Goal: Transaction & Acquisition: Purchase product/service

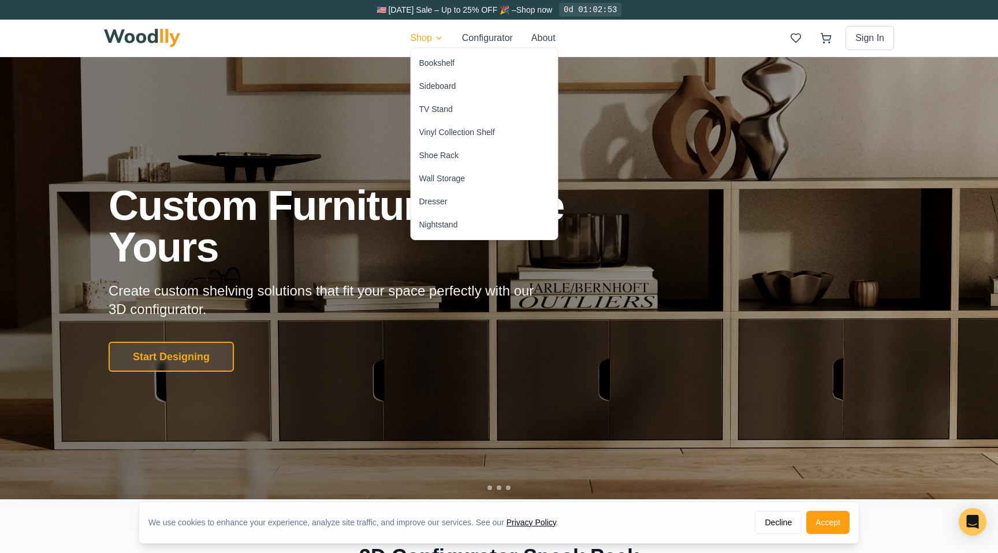
click at [432, 177] on div "Wall Storage" at bounding box center [442, 179] width 46 height 12
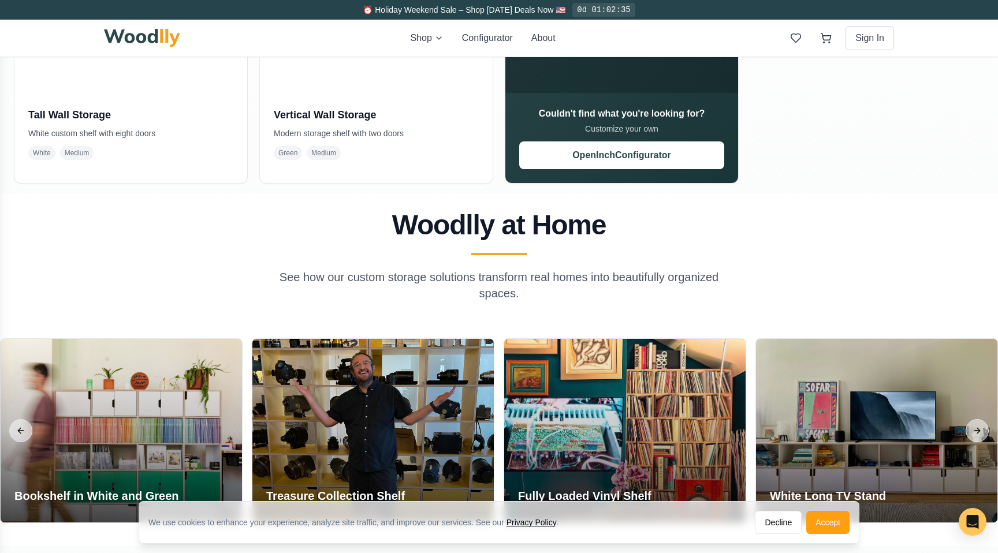
scroll to position [480, 0]
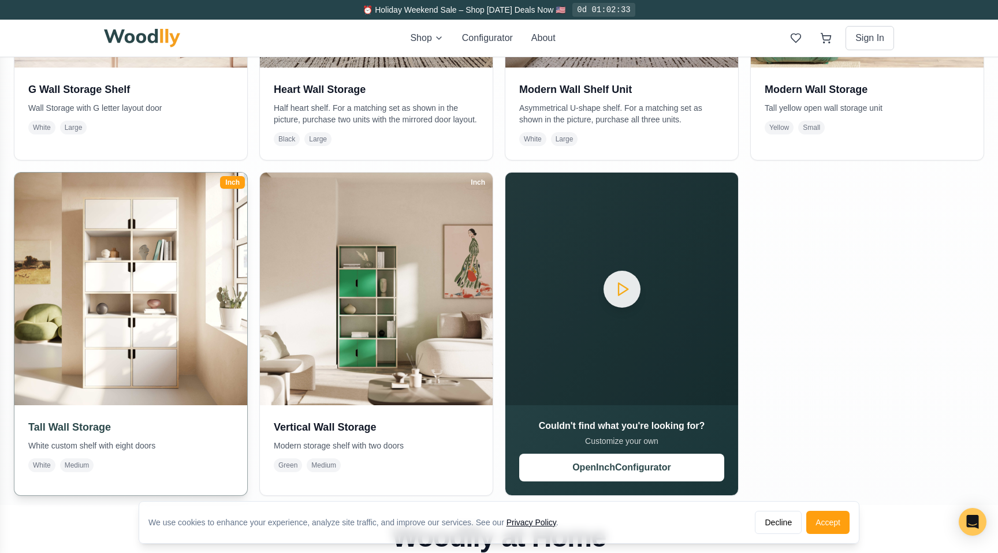
click at [100, 286] on img at bounding box center [131, 289] width 244 height 244
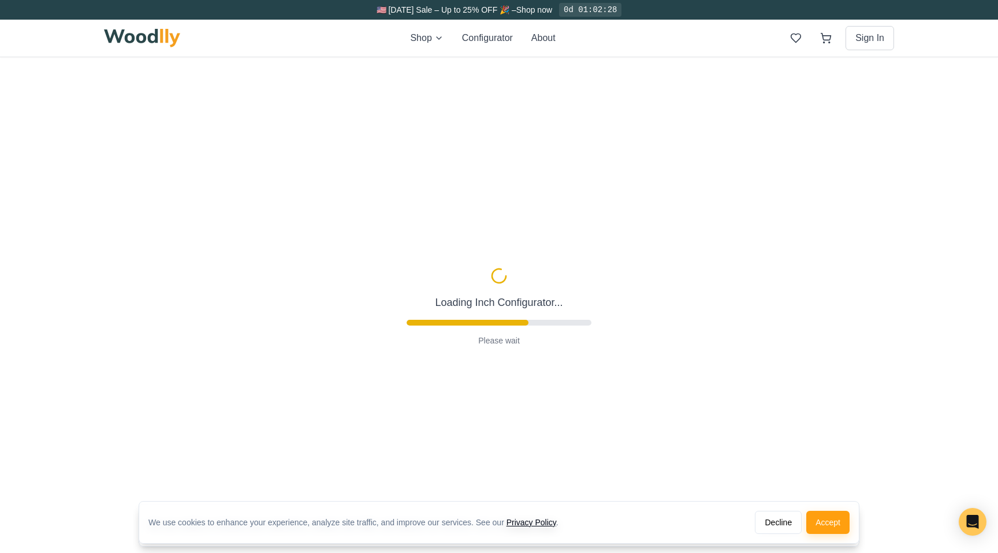
type input "36"
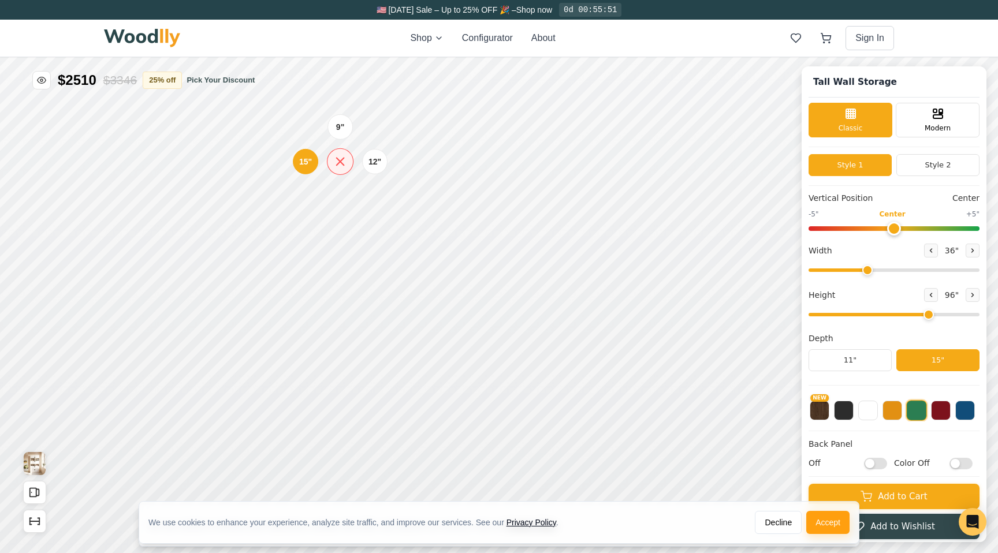
click at [338, 161] on icon at bounding box center [340, 161] width 14 height 14
click at [378, 160] on div "12"" at bounding box center [374, 161] width 13 height 13
click at [340, 123] on div "9"" at bounding box center [338, 124] width 9 height 13
click at [337, 157] on icon at bounding box center [337, 156] width 8 height 8
click at [370, 259] on div "12"" at bounding box center [371, 257] width 13 height 13
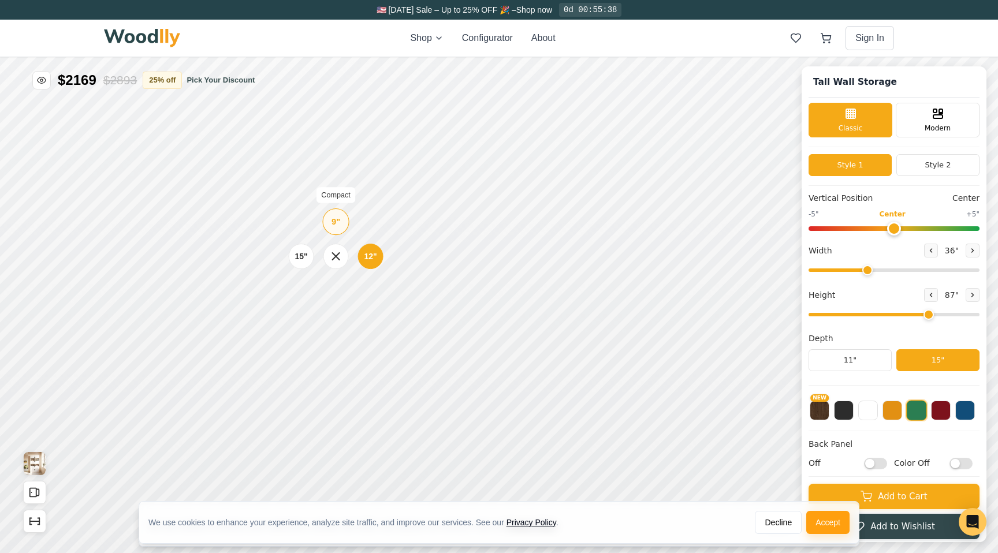
click at [334, 228] on div "9"" at bounding box center [335, 221] width 9 height 13
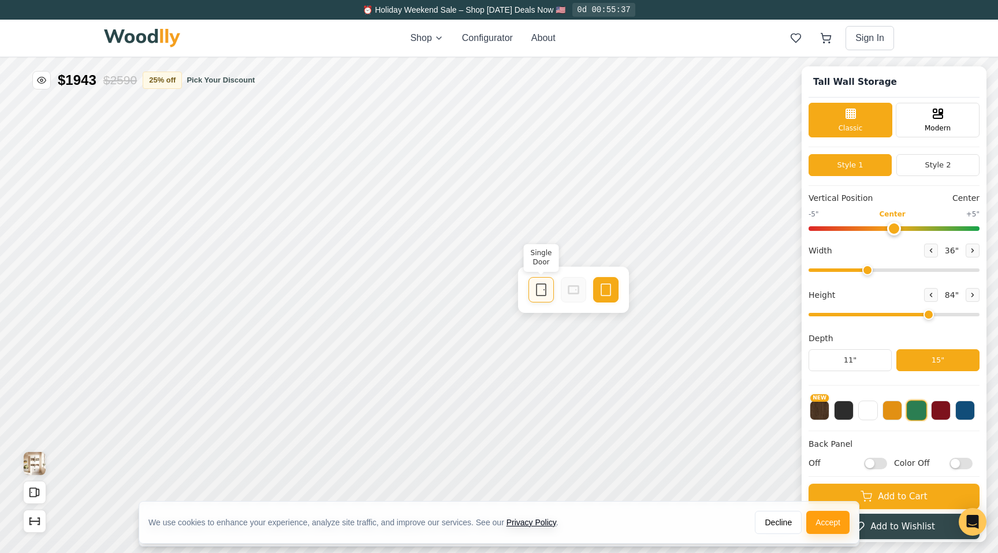
click at [550, 292] on div "Single Door" at bounding box center [540, 289] width 25 height 25
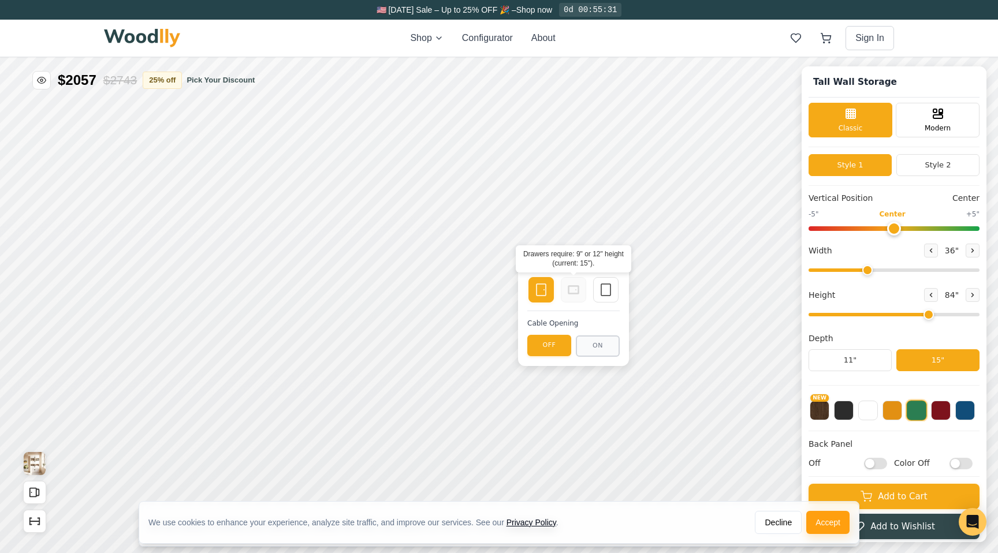
click at [572, 290] on icon at bounding box center [573, 290] width 14 height 14
click at [607, 288] on icon at bounding box center [606, 290] width 14 height 14
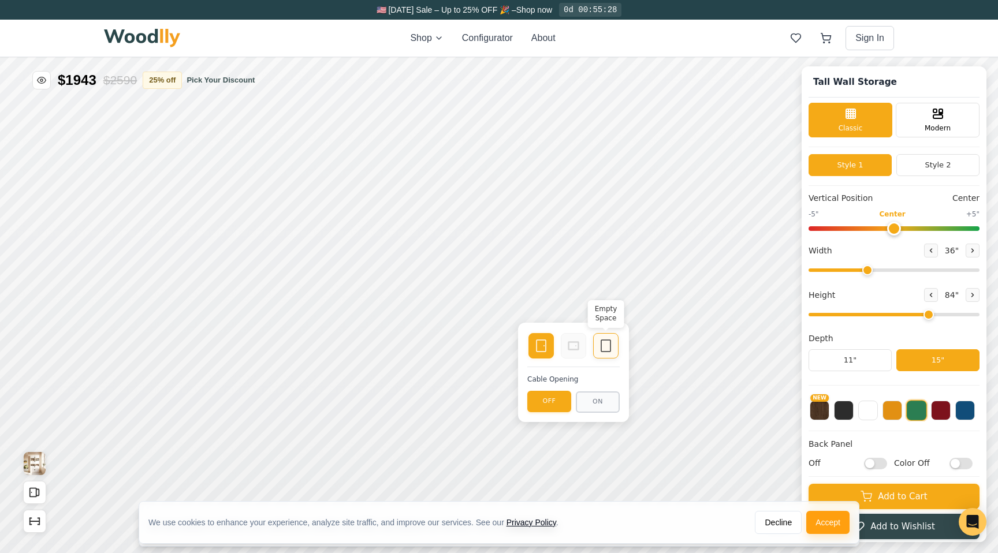
click at [599, 340] on icon at bounding box center [606, 346] width 14 height 14
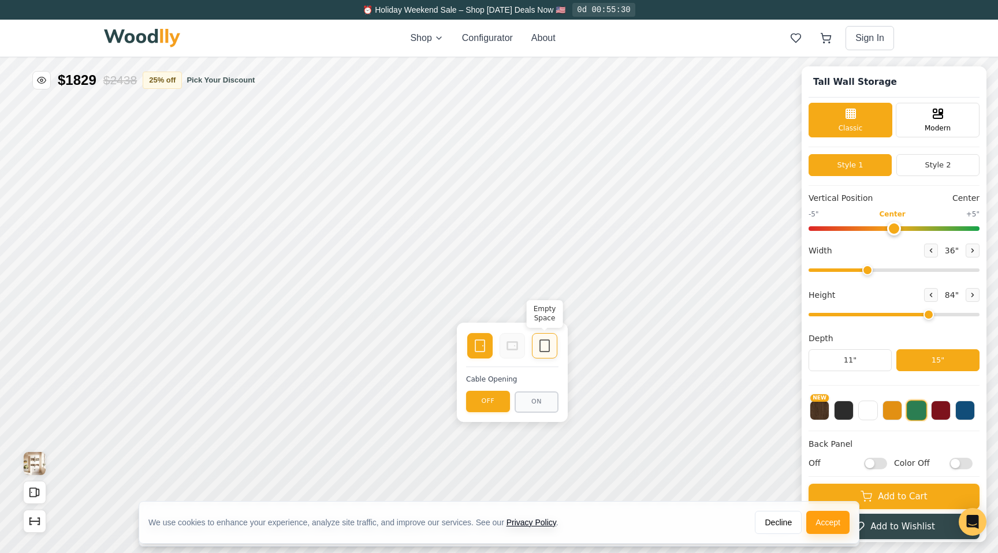
click at [545, 344] on icon at bounding box center [545, 346] width 14 height 14
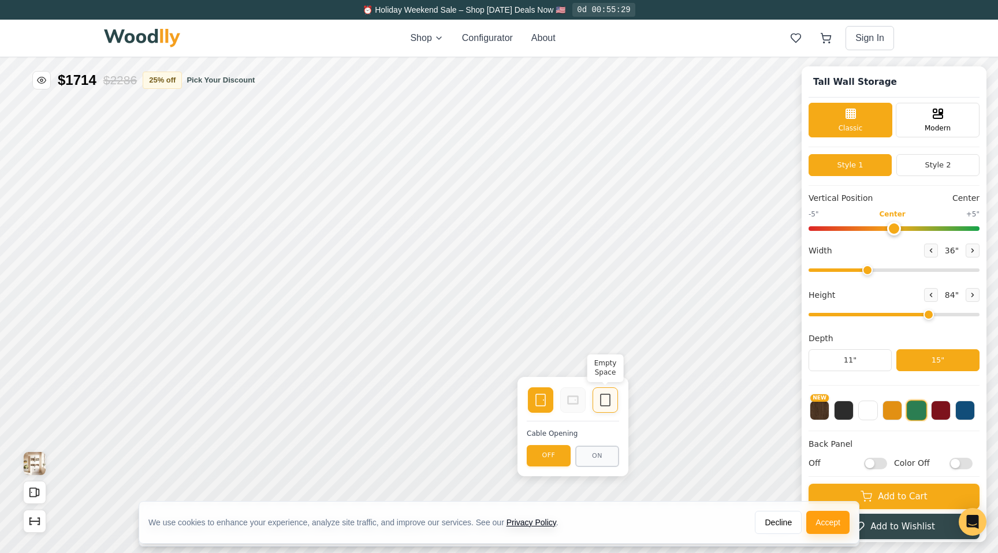
click at [594, 400] on div "Empty Space" at bounding box center [604, 399] width 25 height 25
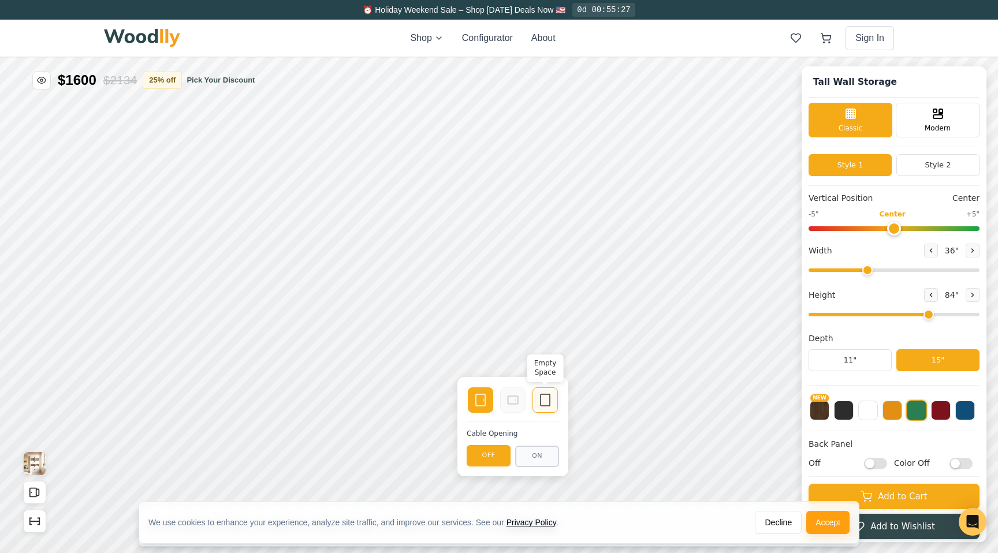
click at [547, 401] on icon at bounding box center [545, 400] width 14 height 14
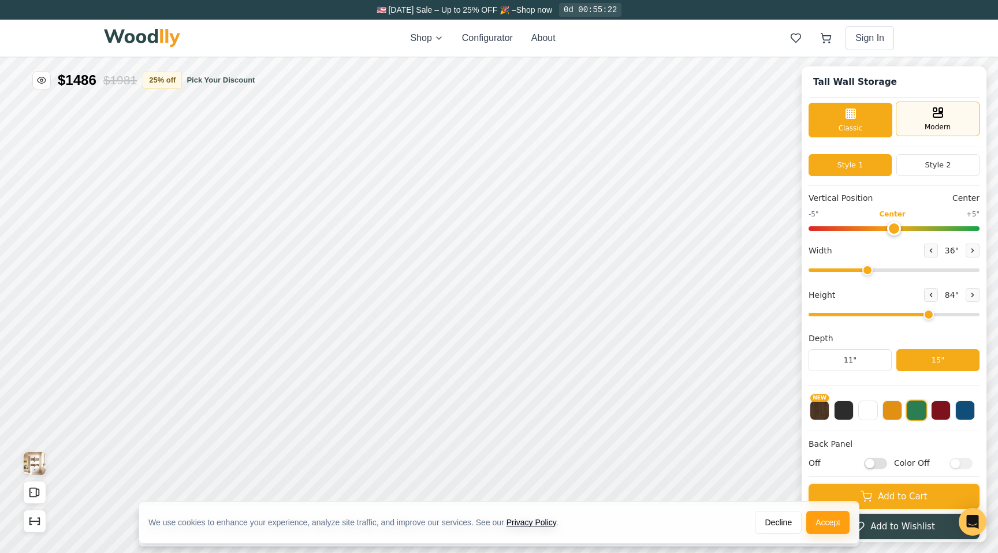
click at [933, 124] on span "Modern" at bounding box center [937, 127] width 26 height 10
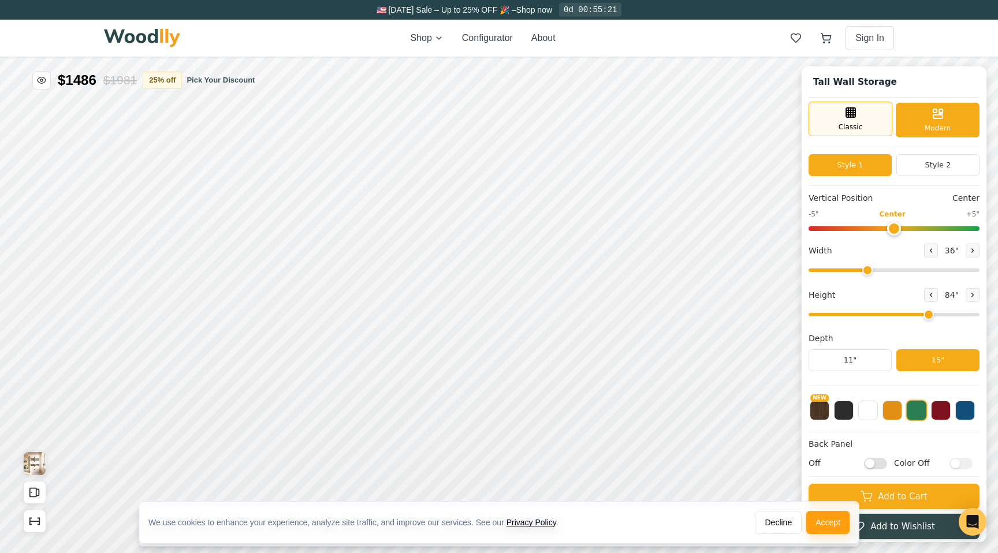
click at [832, 126] on div "Classic" at bounding box center [850, 119] width 84 height 35
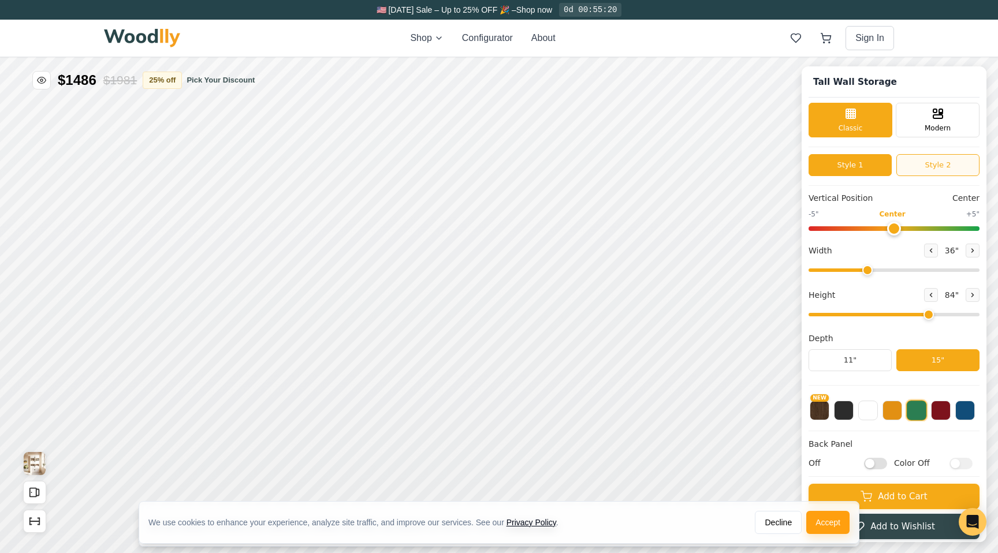
click at [941, 167] on button "Style 2" at bounding box center [937, 165] width 83 height 22
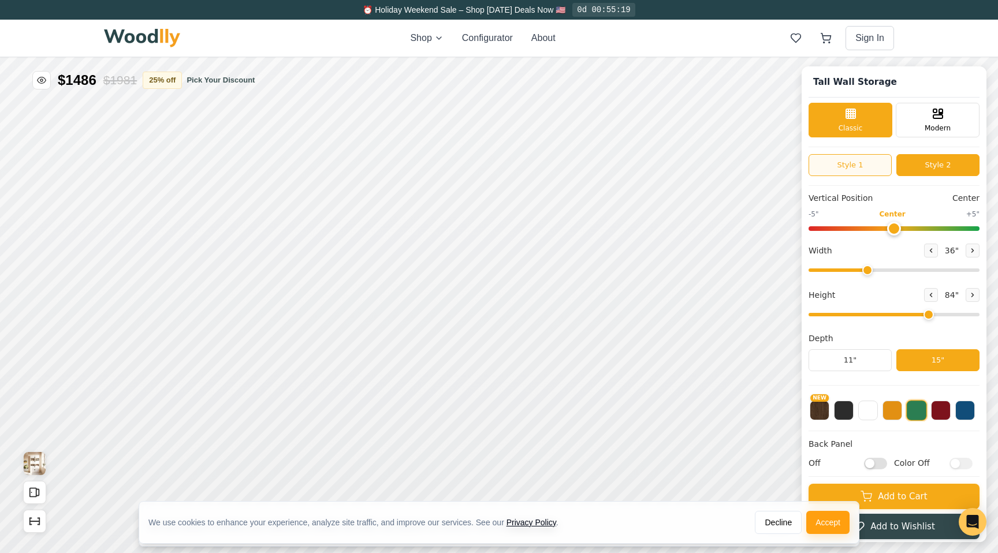
click at [857, 167] on button "Style 1" at bounding box center [849, 165] width 83 height 22
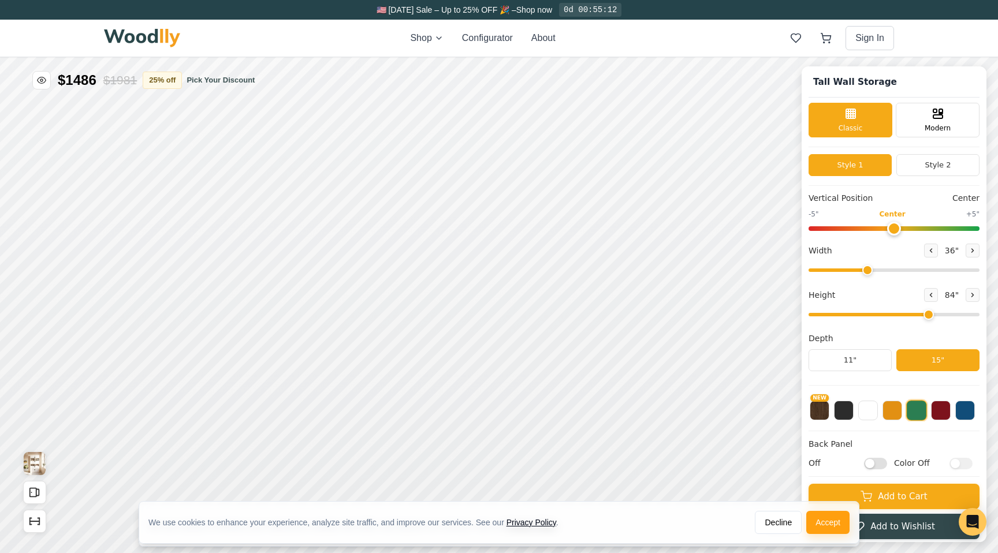
click at [946, 297] on span "84 "" at bounding box center [951, 295] width 18 height 12
drag, startPoint x: 926, startPoint y: 314, endPoint x: 905, endPoint y: 317, distance: 21.0
click at [905, 316] on input "range" at bounding box center [893, 314] width 171 height 3
click at [358, 237] on div "12"" at bounding box center [363, 235] width 13 height 13
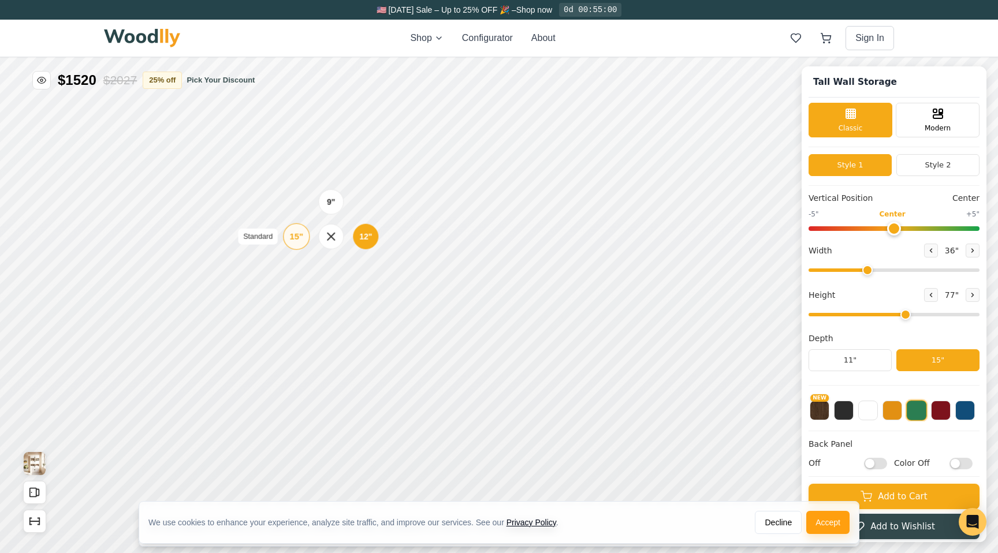
click at [296, 240] on div "15"" at bounding box center [296, 236] width 13 height 13
click at [318, 449] on div "9" 12" 15"" at bounding box center [333, 412] width 115 height 115
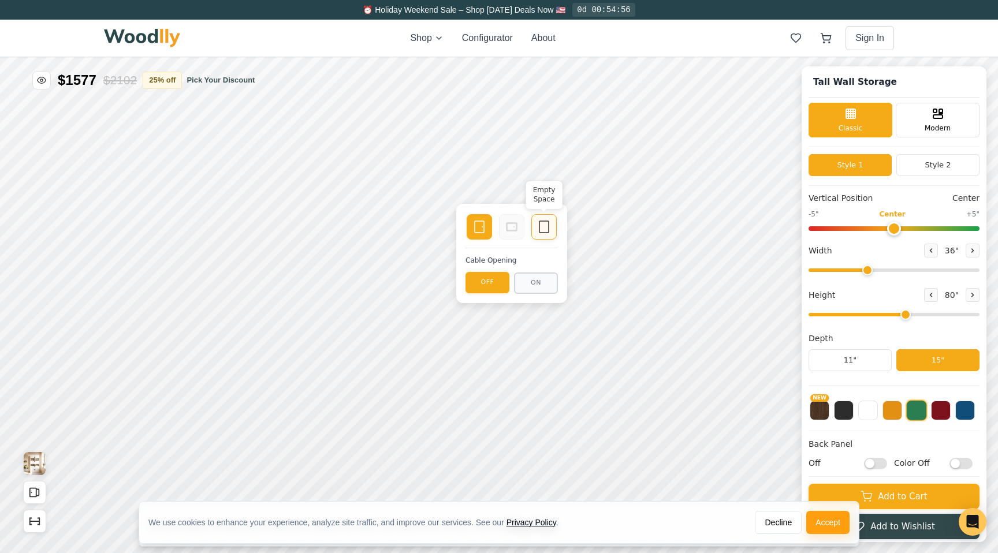
click at [546, 233] on rect at bounding box center [543, 227] width 9 height 12
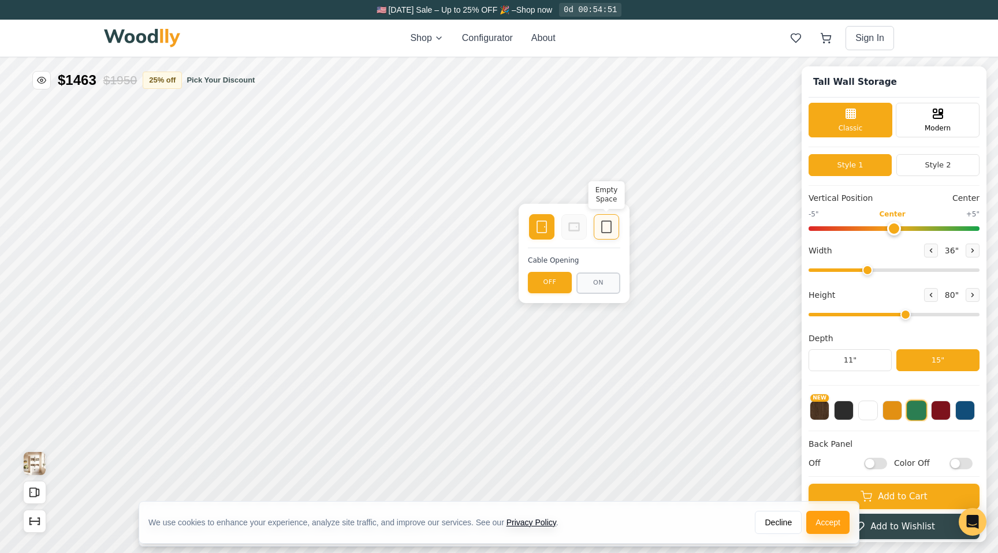
click at [594, 230] on div "Empty Space" at bounding box center [606, 226] width 25 height 25
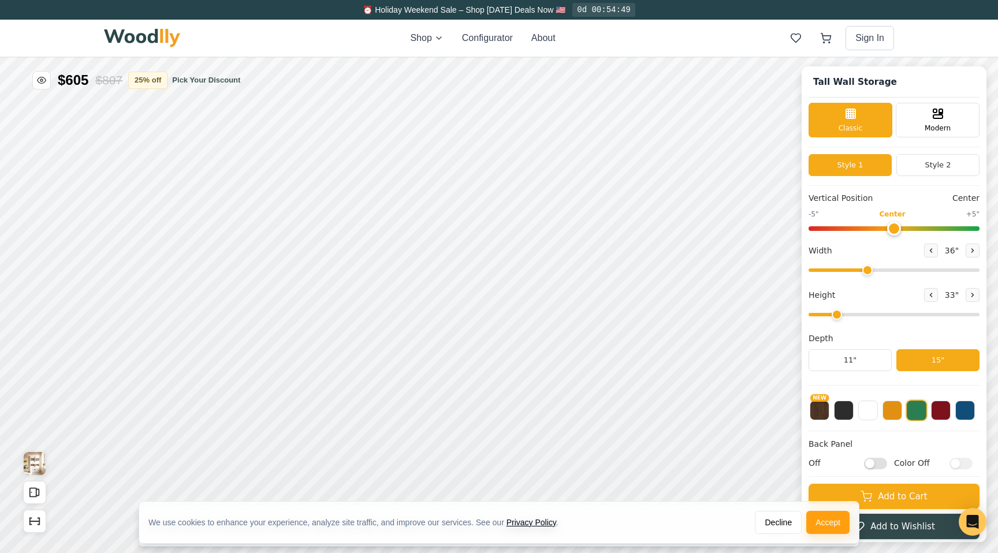
drag, startPoint x: 901, startPoint y: 316, endPoint x: 831, endPoint y: 316, distance: 69.3
type input "2"
click at [831, 316] on input "range" at bounding box center [893, 314] width 171 height 3
click at [294, 230] on div "9"" at bounding box center [298, 225] width 9 height 13
click at [322, 330] on div "12"" at bounding box center [326, 329] width 13 height 13
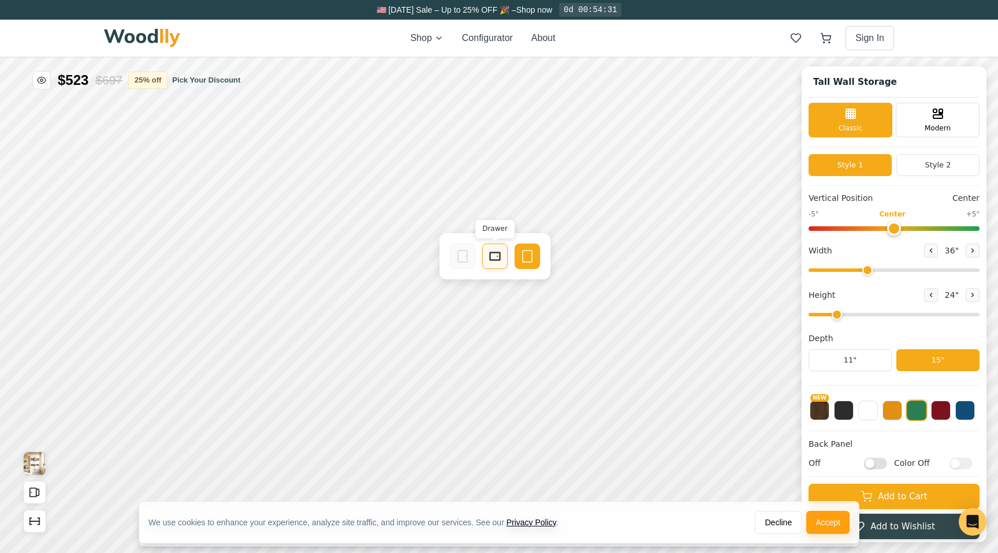
click at [495, 257] on icon at bounding box center [495, 256] width 14 height 14
click at [494, 262] on icon at bounding box center [495, 256] width 14 height 14
click at [530, 258] on icon at bounding box center [527, 256] width 14 height 14
click at [850, 415] on button at bounding box center [844, 410] width 20 height 20
click at [872, 411] on button at bounding box center [868, 410] width 20 height 20
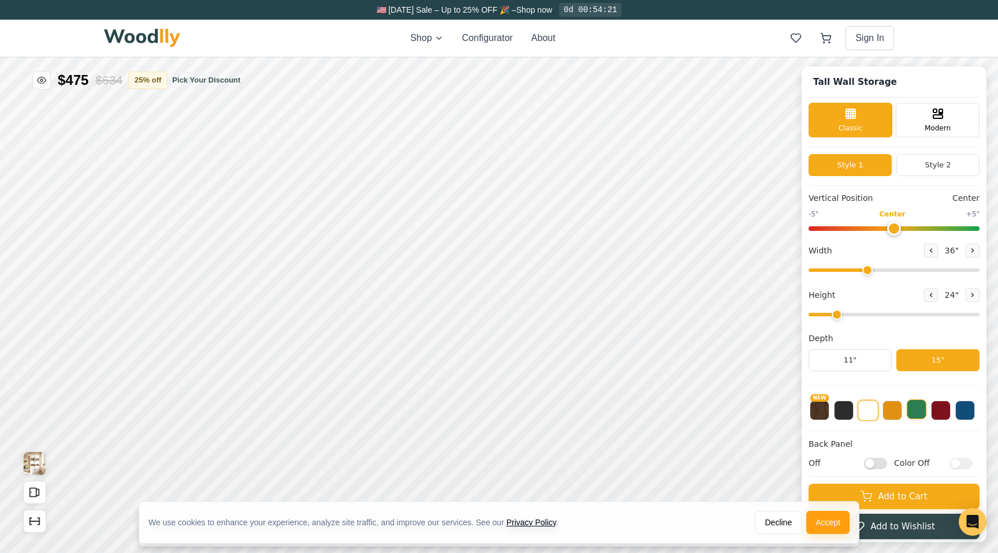
click at [915, 410] on button at bounding box center [917, 410] width 20 height 20
click at [889, 412] on button at bounding box center [892, 410] width 20 height 20
click at [866, 413] on button at bounding box center [868, 410] width 20 height 20
click at [841, 412] on button at bounding box center [844, 410] width 20 height 20
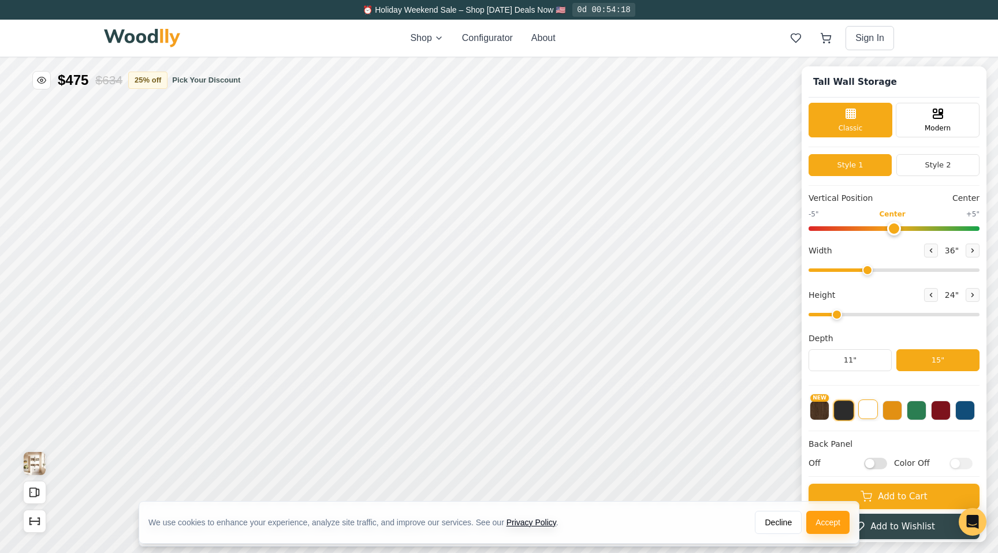
click at [860, 413] on button at bounding box center [868, 410] width 20 height 20
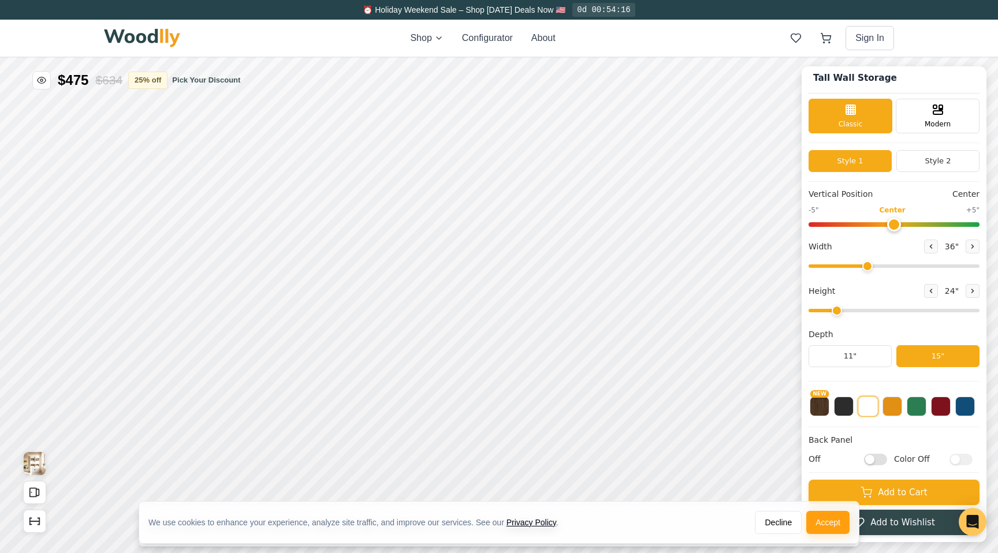
click at [875, 459] on input "Off" at bounding box center [875, 459] width 23 height 12
click at [875, 459] on input "On" at bounding box center [875, 459] width 23 height 12
checkbox input "false"
click at [924, 161] on button "Style 2" at bounding box center [937, 161] width 83 height 22
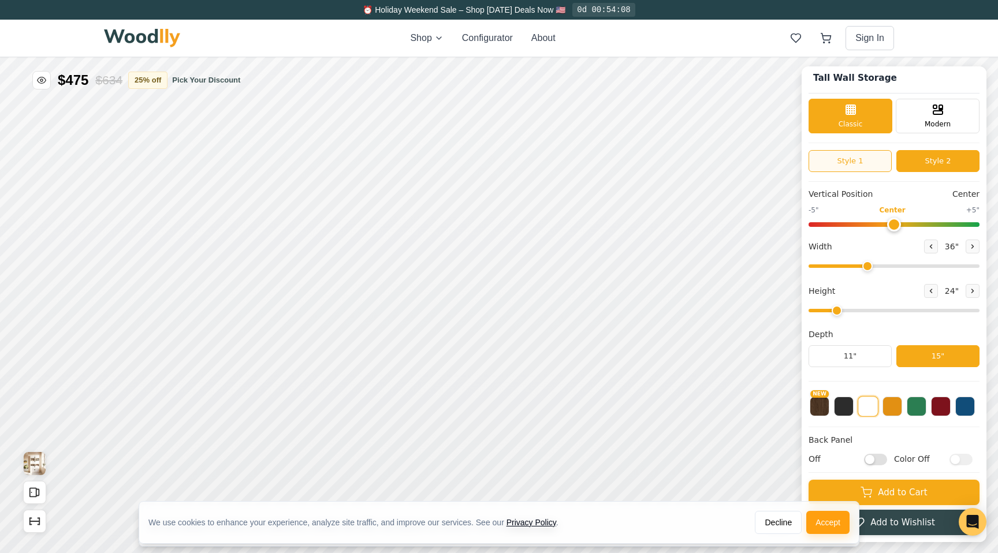
click at [849, 160] on button "Style 1" at bounding box center [849, 161] width 83 height 22
click at [868, 268] on input "range" at bounding box center [893, 265] width 171 height 3
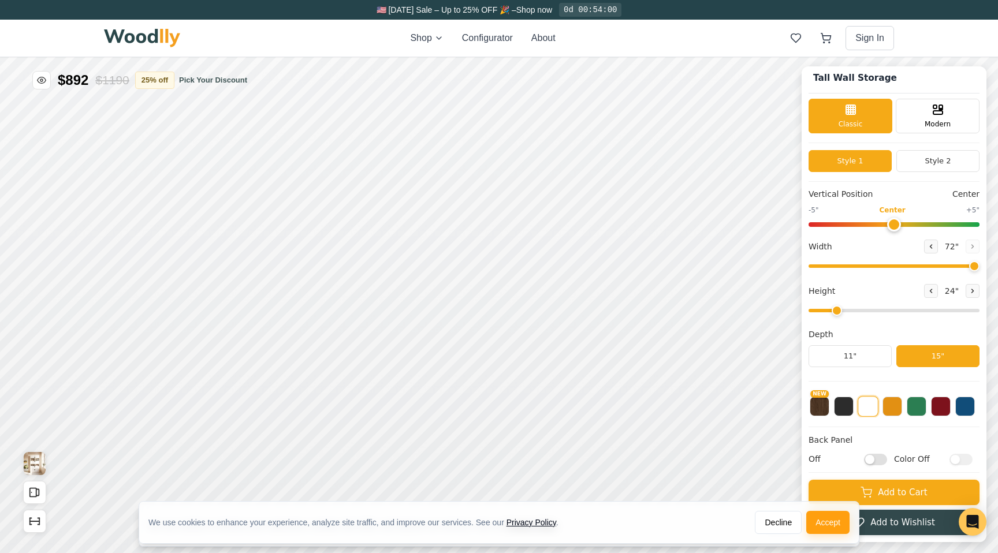
drag, startPoint x: 868, startPoint y: 270, endPoint x: 987, endPoint y: 258, distance: 119.6
type input "72"
click at [987, 57] on div "Tall Wall Storage Classic Modern Style 1 Style 2 Vertical Position Center -5" C…" at bounding box center [499, 57] width 998 height 0
click at [876, 458] on input "Off" at bounding box center [875, 459] width 23 height 12
checkbox input "true"
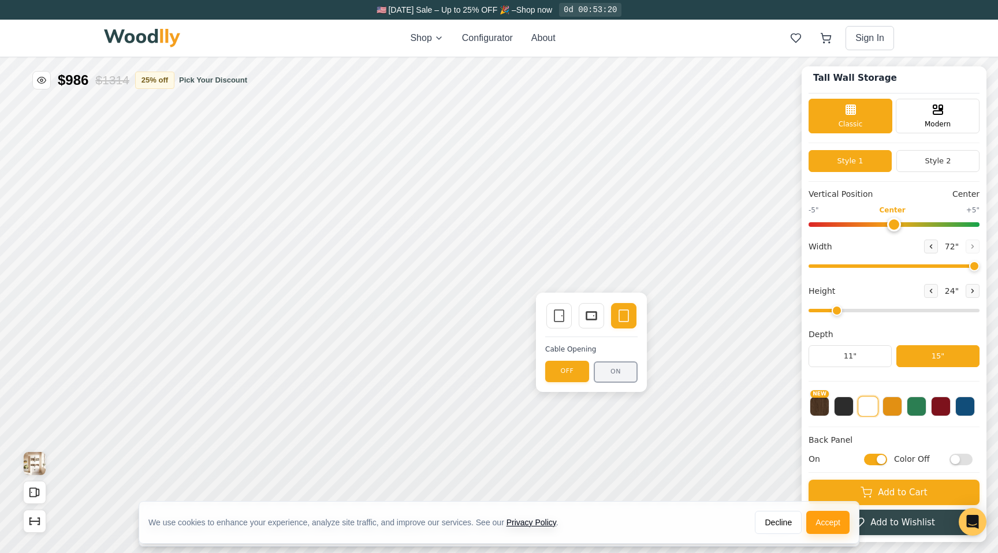
click at [614, 372] on button "ON" at bounding box center [616, 371] width 44 height 21
click at [565, 373] on button "OFF" at bounding box center [567, 371] width 44 height 21
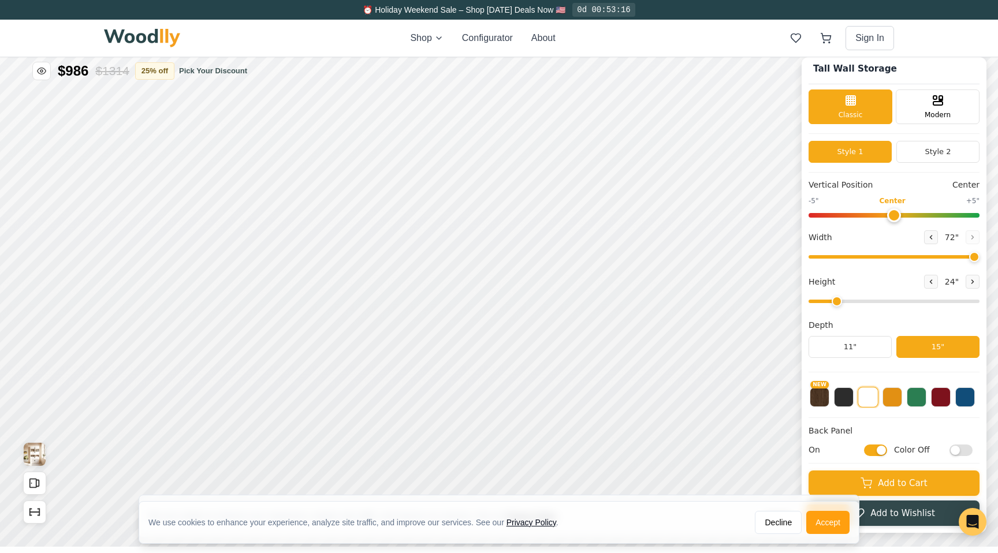
scroll to position [0, 1]
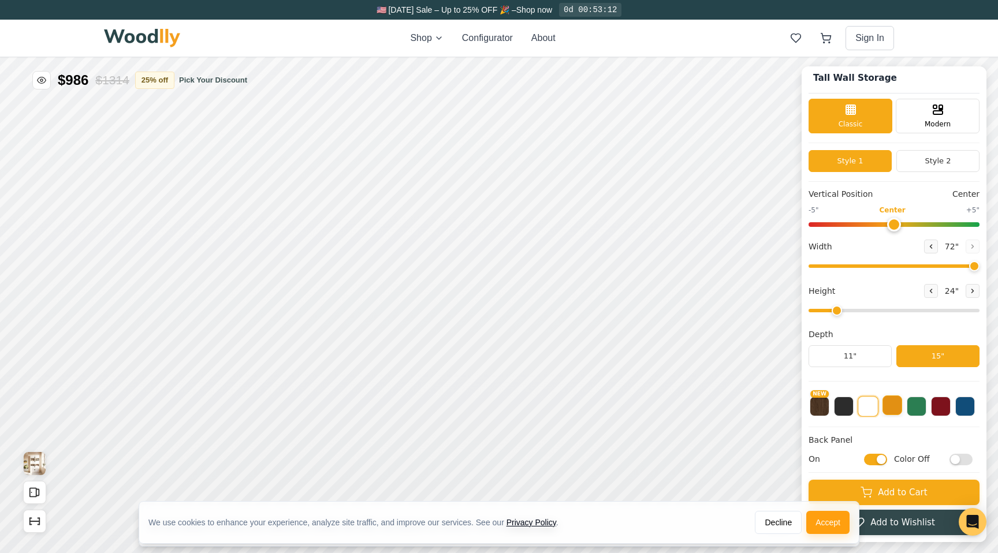
click at [893, 407] on button at bounding box center [892, 406] width 20 height 20
click at [916, 404] on button at bounding box center [917, 406] width 20 height 20
click at [864, 408] on button at bounding box center [868, 406] width 20 height 20
click at [843, 408] on button at bounding box center [844, 406] width 20 height 20
click at [814, 408] on button "NEW" at bounding box center [820, 406] width 20 height 20
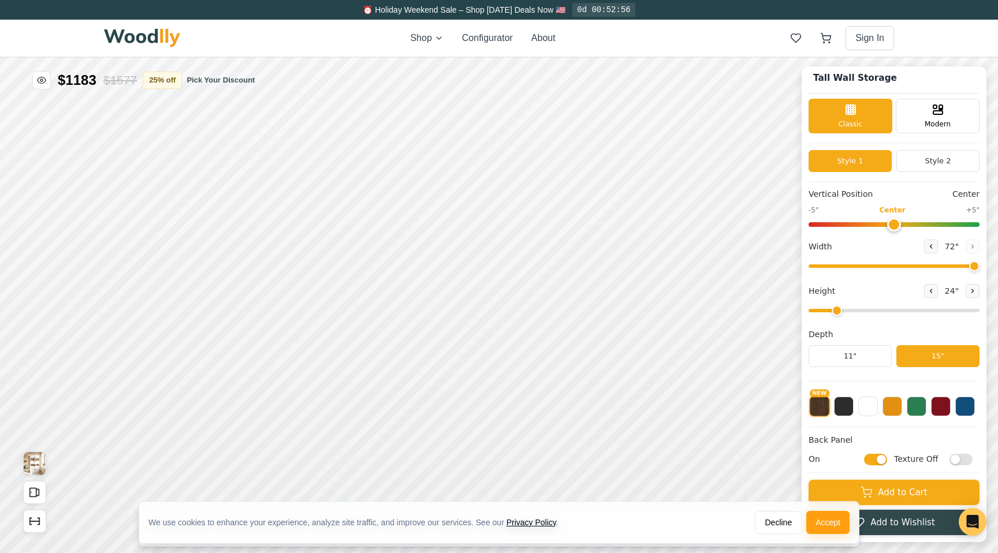
scroll to position [0, 0]
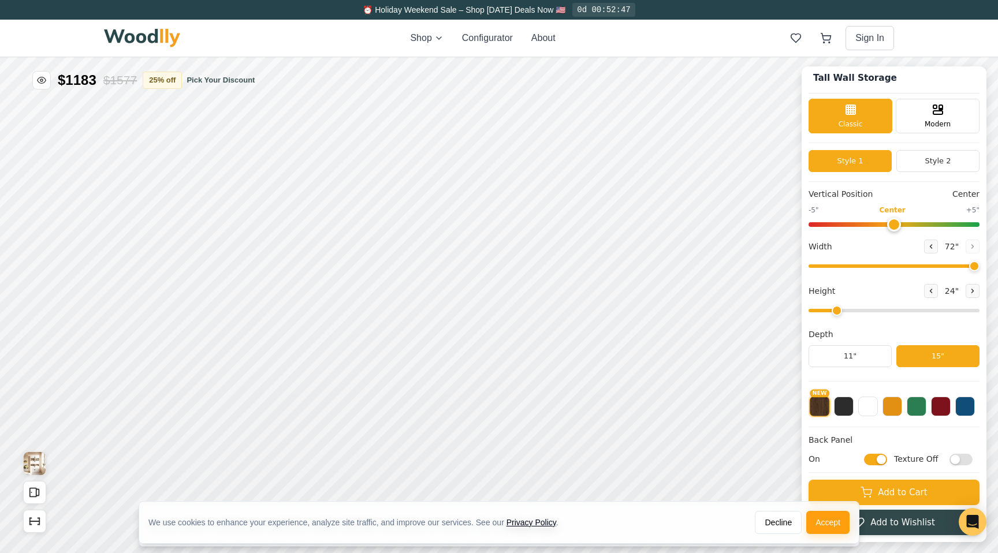
click at [864, 398] on button at bounding box center [868, 407] width 20 height 20
